Goal: Find specific page/section: Find specific page/section

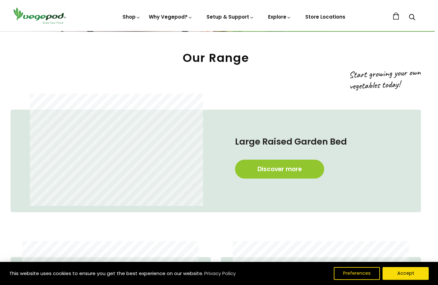
scroll to position [273, 3]
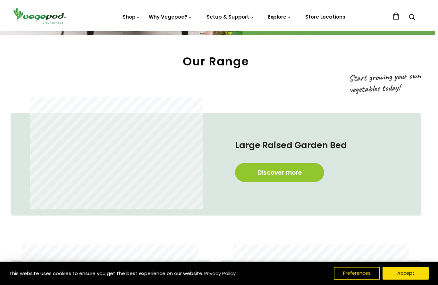
click at [278, 176] on link "Discover more" at bounding box center [279, 172] width 89 height 19
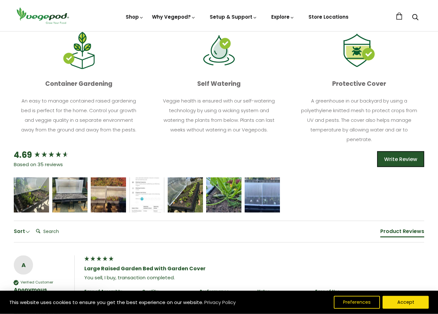
scroll to position [355, 0]
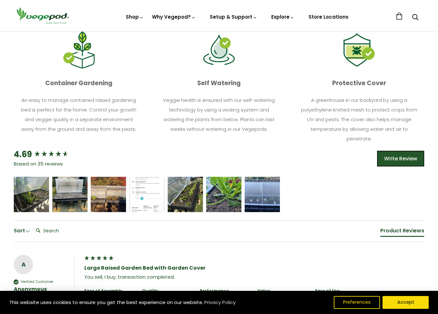
click at [30, 189] on icon "5 star rating" at bounding box center [31, 191] width 4 height 4
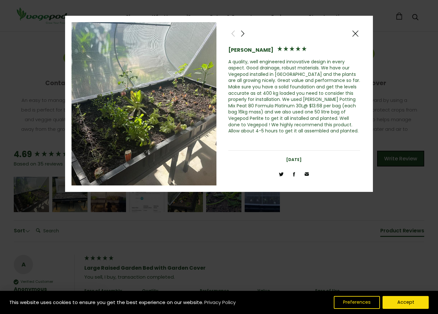
click at [357, 33] on span at bounding box center [356, 34] width 8 height 8
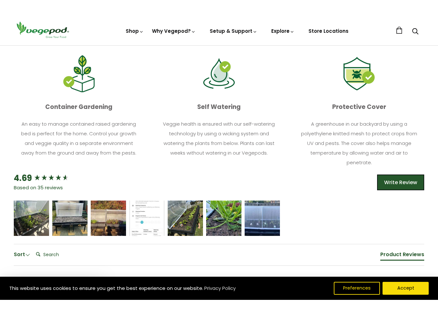
scroll to position [351, 0]
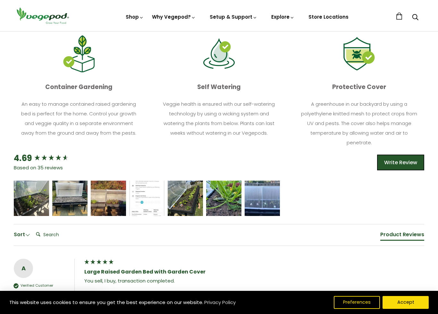
click at [76, 201] on div "[PERSON_NAME]" at bounding box center [70, 202] width 26 height 4
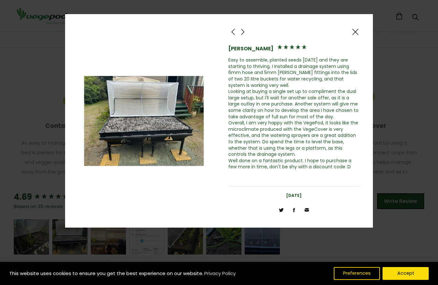
scroll to position [310, 0]
click at [353, 34] on span at bounding box center [356, 32] width 8 height 8
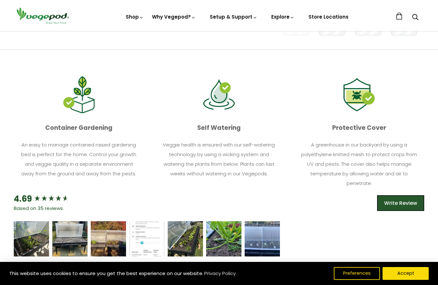
click at [216, 241] on div "[PERSON_NAME]" at bounding box center [224, 243] width 26 height 4
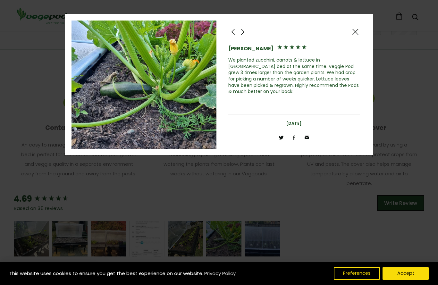
click at [355, 32] on span at bounding box center [356, 32] width 8 height 8
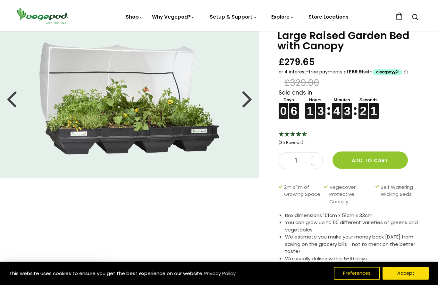
scroll to position [0, 0]
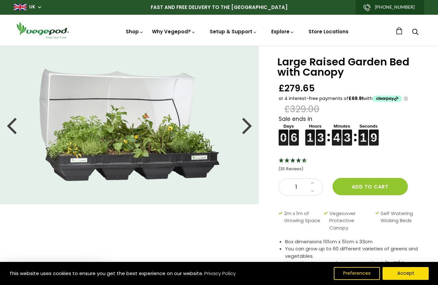
click at [333, 34] on link "Store Locations" at bounding box center [329, 31] width 40 height 7
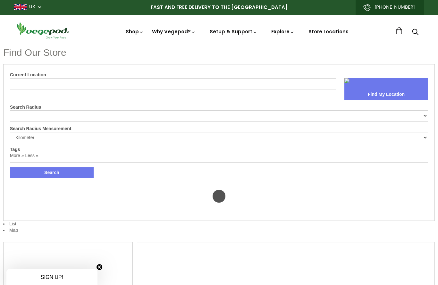
select select "m"
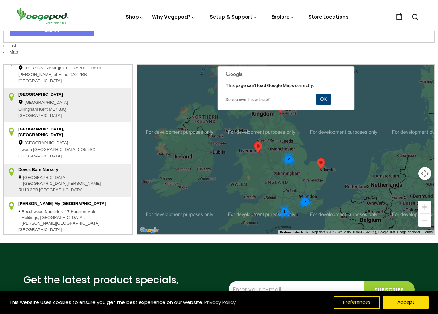
scroll to position [281, 0]
click at [319, 102] on button "OK" at bounding box center [323, 99] width 14 height 12
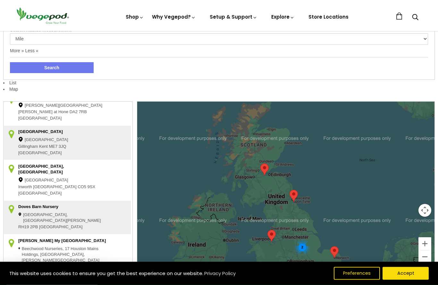
scroll to position [99, 0]
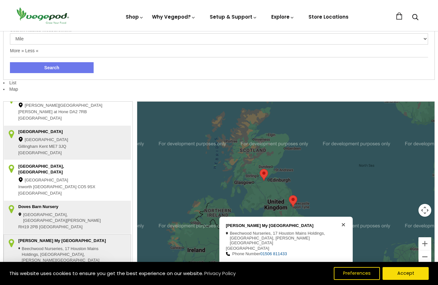
click at [404, 279] on button "Accept" at bounding box center [406, 273] width 46 height 13
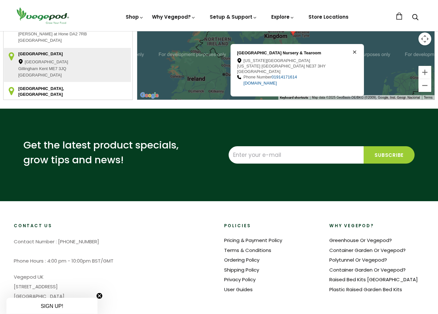
scroll to position [271, 0]
click at [351, 278] on link "Raised Bed Kits [GEOGRAPHIC_DATA]" at bounding box center [374, 279] width 89 height 7
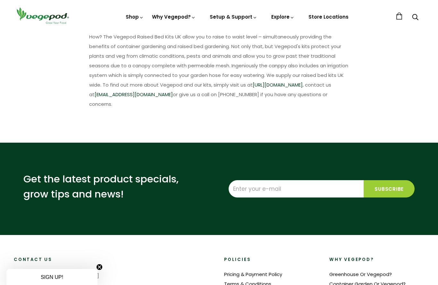
scroll to position [436, 0]
